Goal: Transaction & Acquisition: Purchase product/service

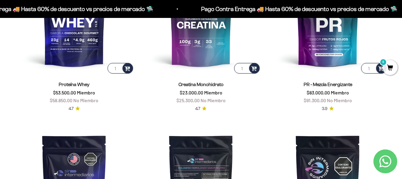
scroll to position [298, 0]
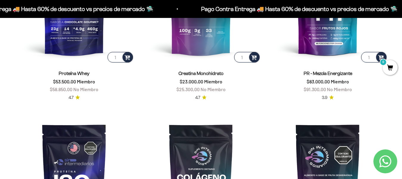
click at [202, 72] on link "Creatina Monohidrato" at bounding box center [201, 73] width 45 height 5
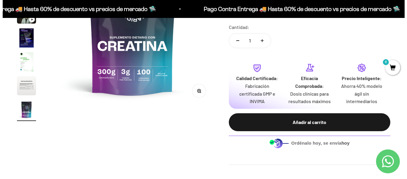
scroll to position [149, 0]
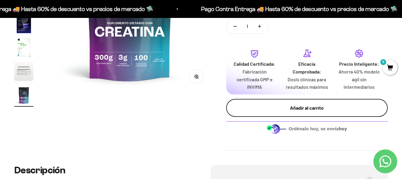
click at [305, 106] on div "Añadir al carrito" at bounding box center [307, 108] width 138 height 8
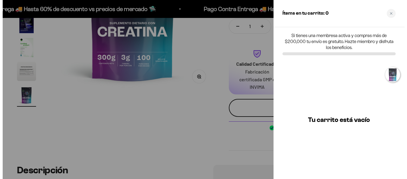
scroll to position [0, 1365]
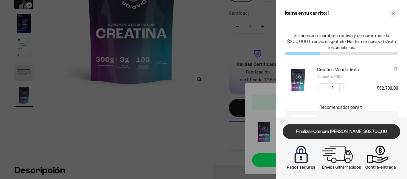
click at [330, 129] on link "Finalizar Compra [PERSON_NAME] $62.700,00" at bounding box center [342, 131] width 118 height 15
